Goal: Information Seeking & Learning: Learn about a topic

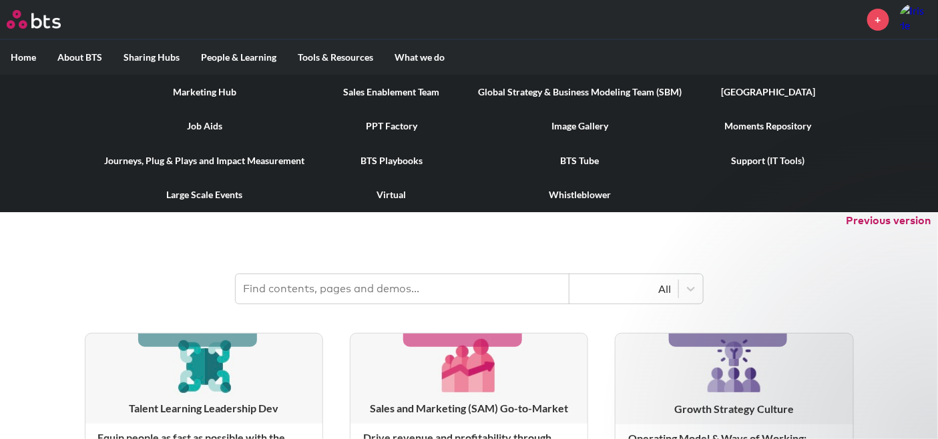
click at [755, 87] on link "[GEOGRAPHIC_DATA]" at bounding box center [768, 92] width 152 height 35
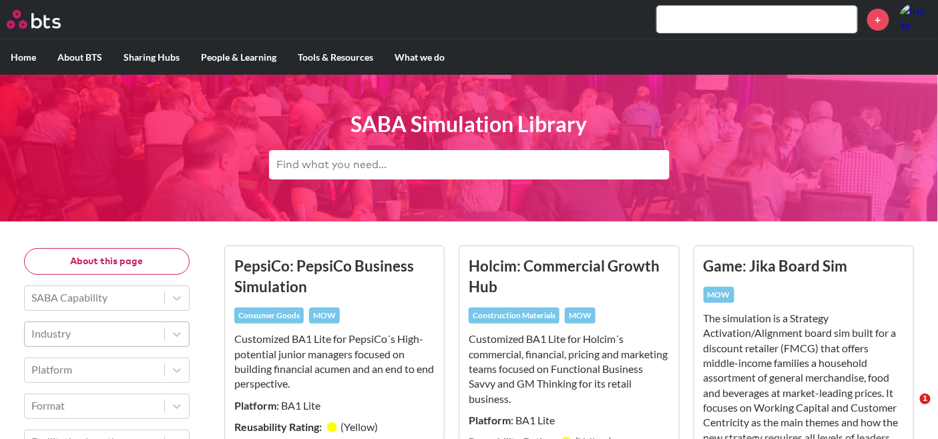
click at [119, 327] on div at bounding box center [94, 333] width 126 height 17
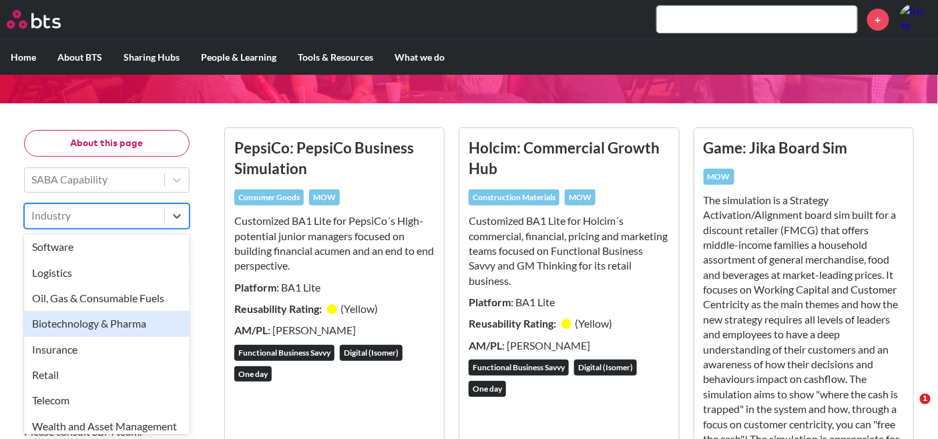
scroll to position [296, 0]
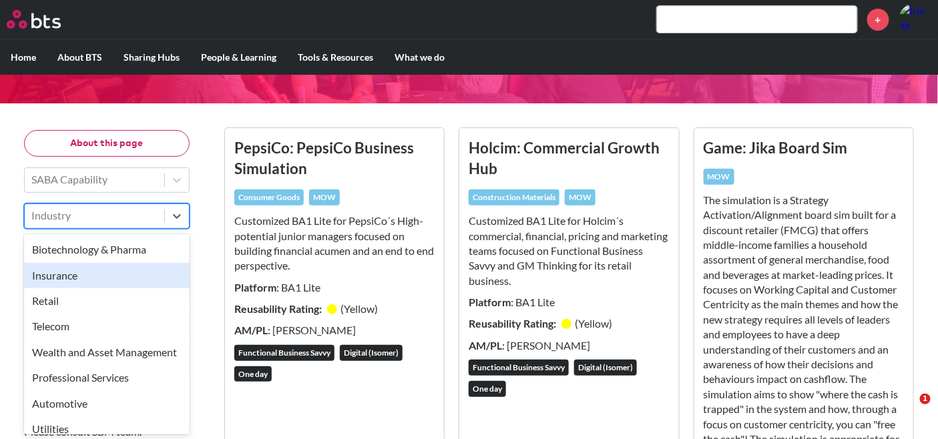
click at [96, 278] on div "Insurance" at bounding box center [107, 275] width 166 height 25
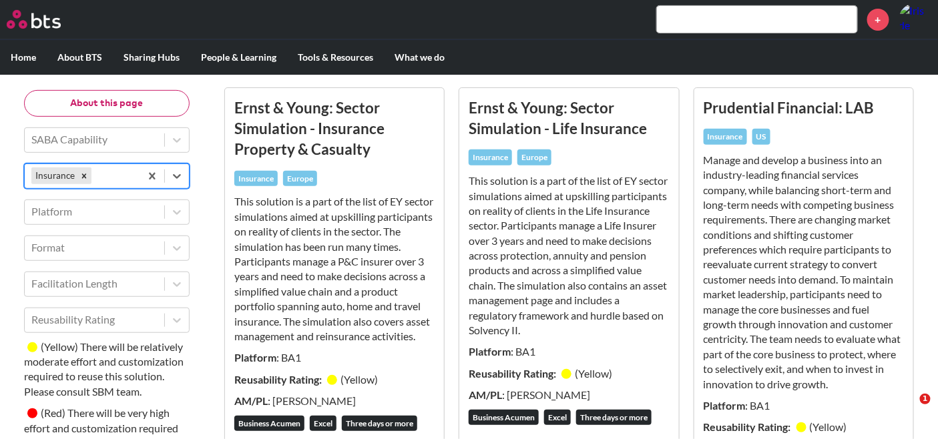
scroll to position [307, 0]
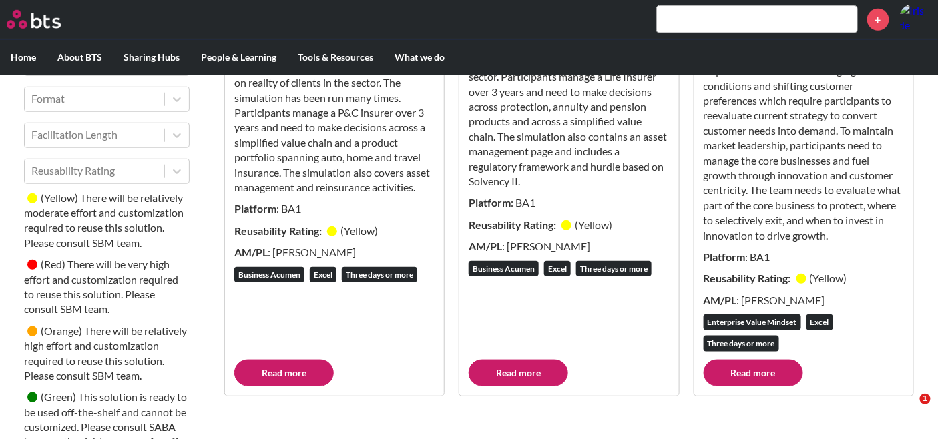
click at [768, 379] on link "Read more" at bounding box center [753, 373] width 99 height 27
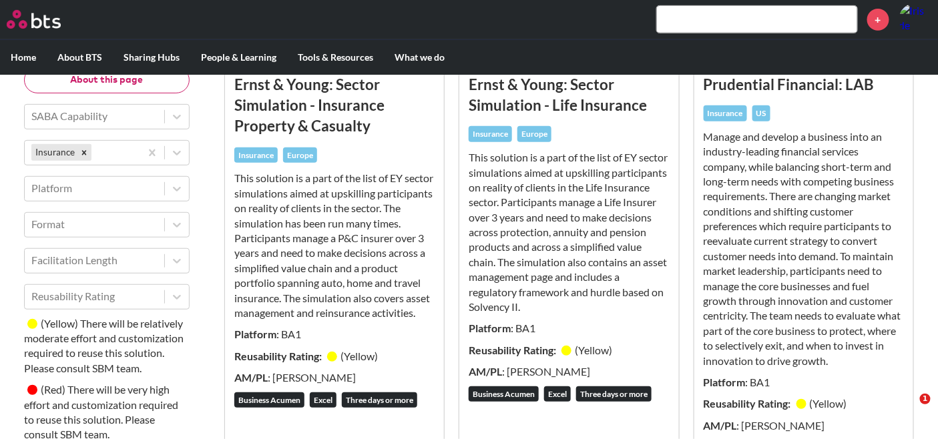
scroll to position [158, 0]
